Goal: Navigation & Orientation: Find specific page/section

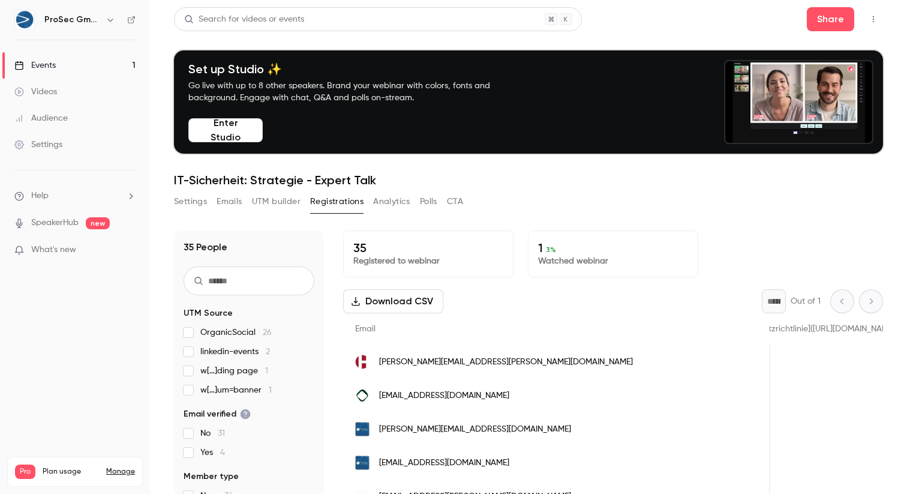
scroll to position [0, 1912]
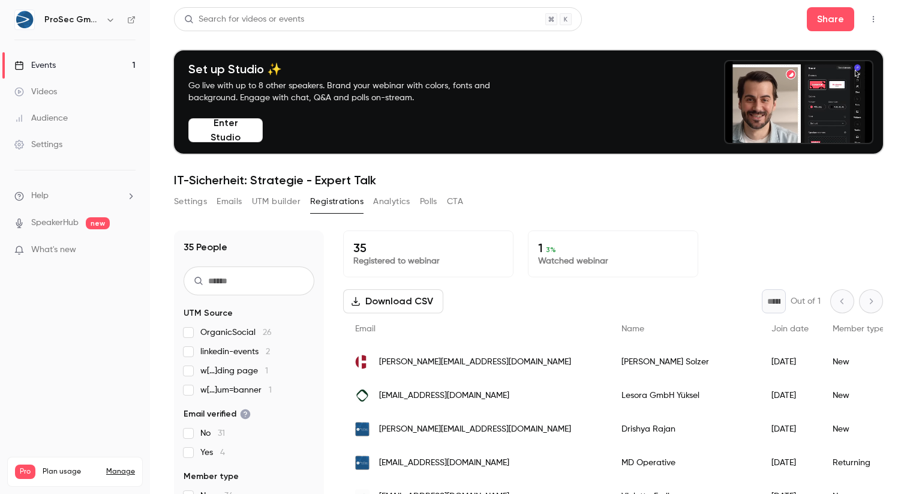
click at [55, 63] on div "Events" at bounding box center [34, 65] width 41 height 12
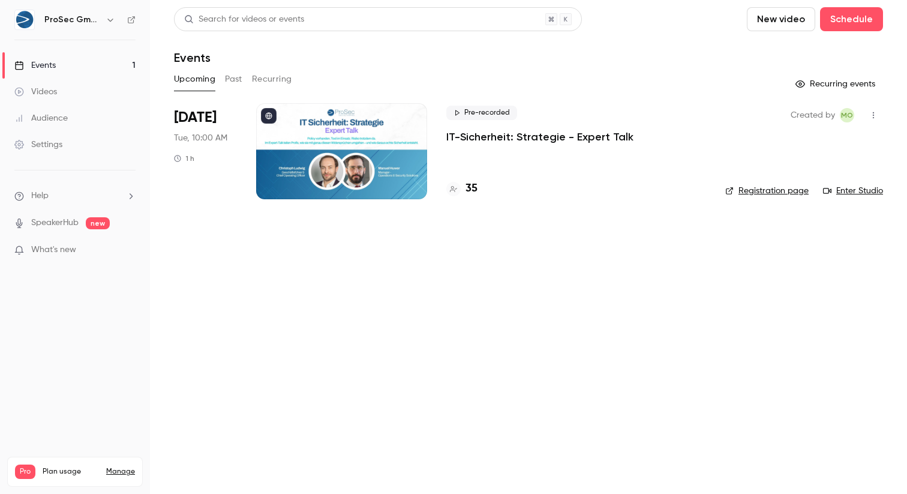
click at [476, 194] on h4 "35" at bounding box center [472, 189] width 12 height 16
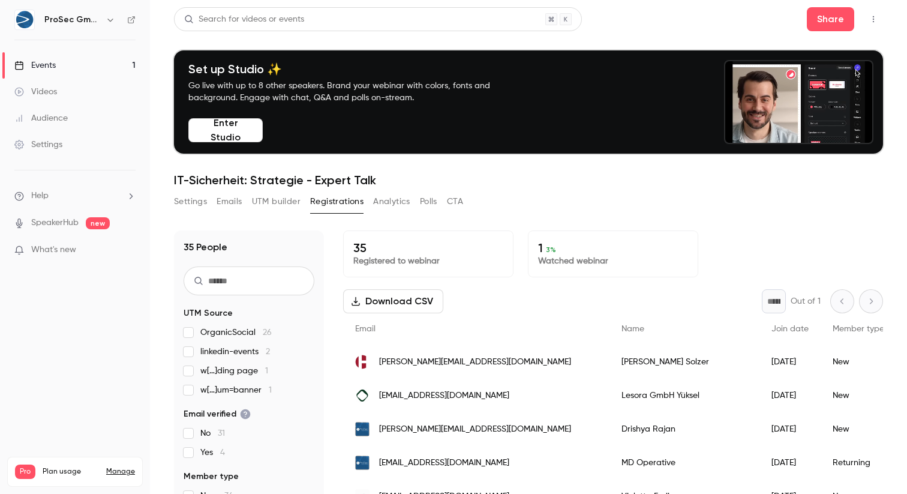
click at [193, 198] on button "Settings" at bounding box center [190, 201] width 33 height 19
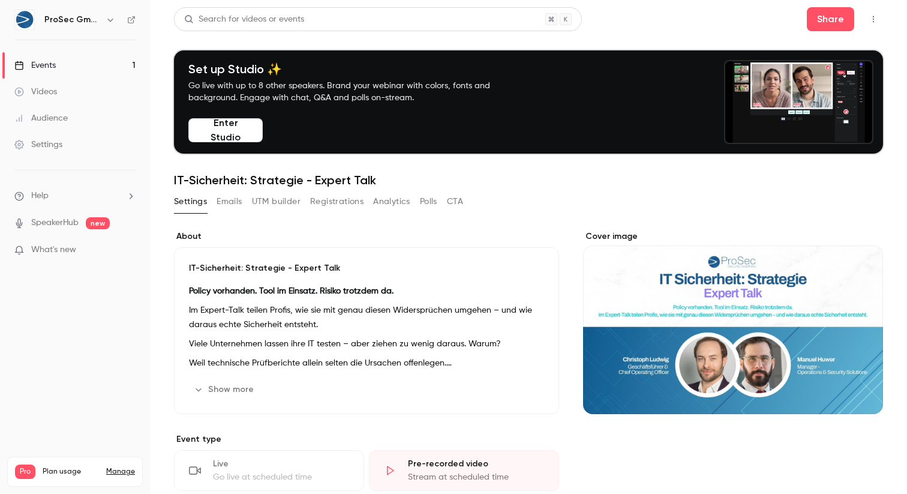
click at [238, 198] on button "Emails" at bounding box center [229, 201] width 25 height 19
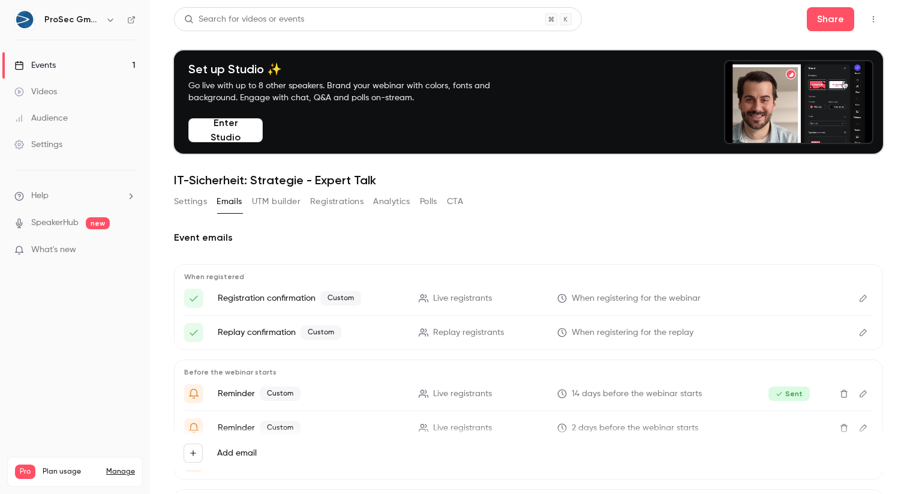
click at [53, 66] on div "Events" at bounding box center [34, 65] width 41 height 12
